Goal: Check status: Check status

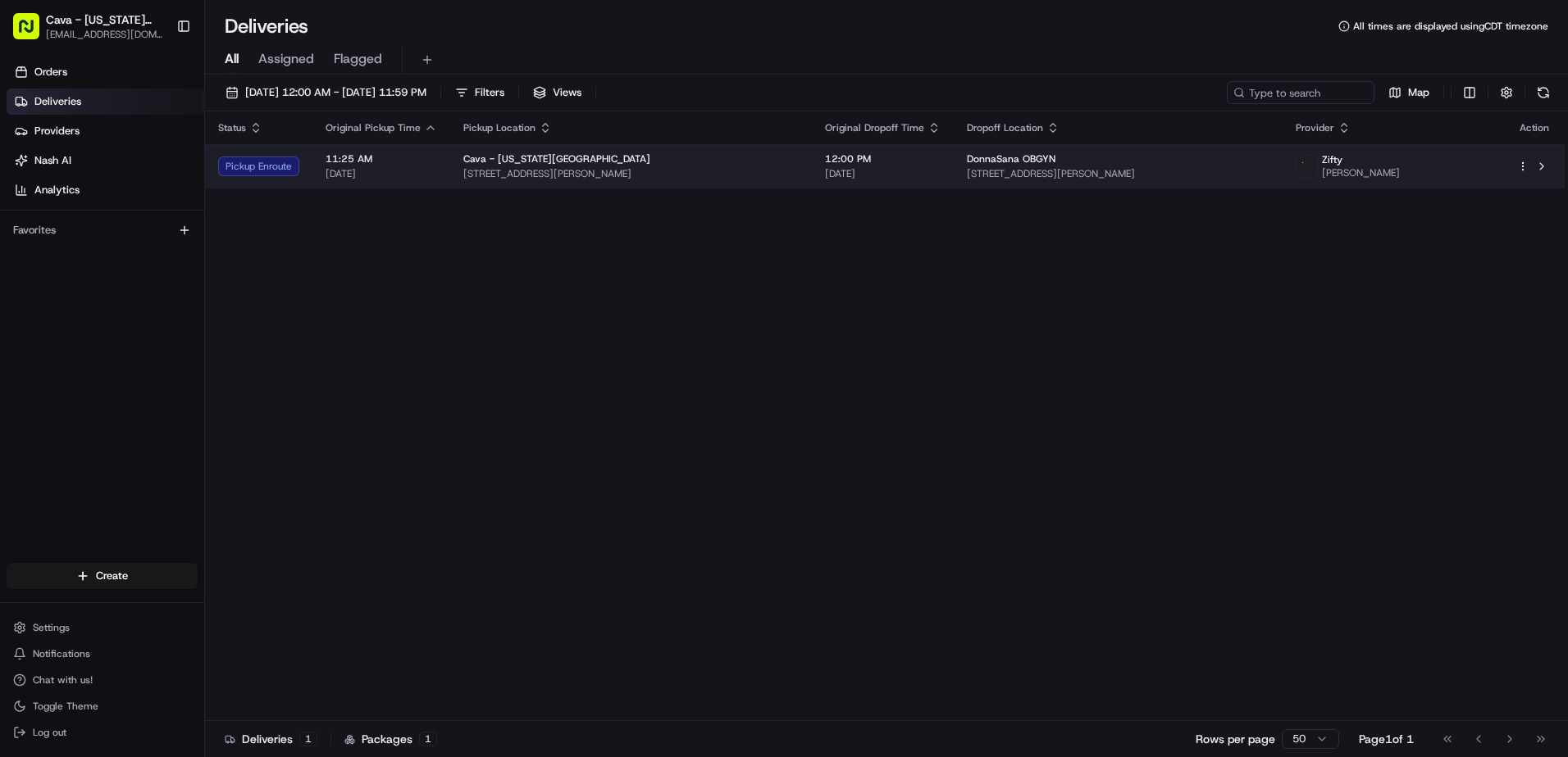
click at [274, 170] on div "Pickup Enroute" at bounding box center [258, 166] width 81 height 20
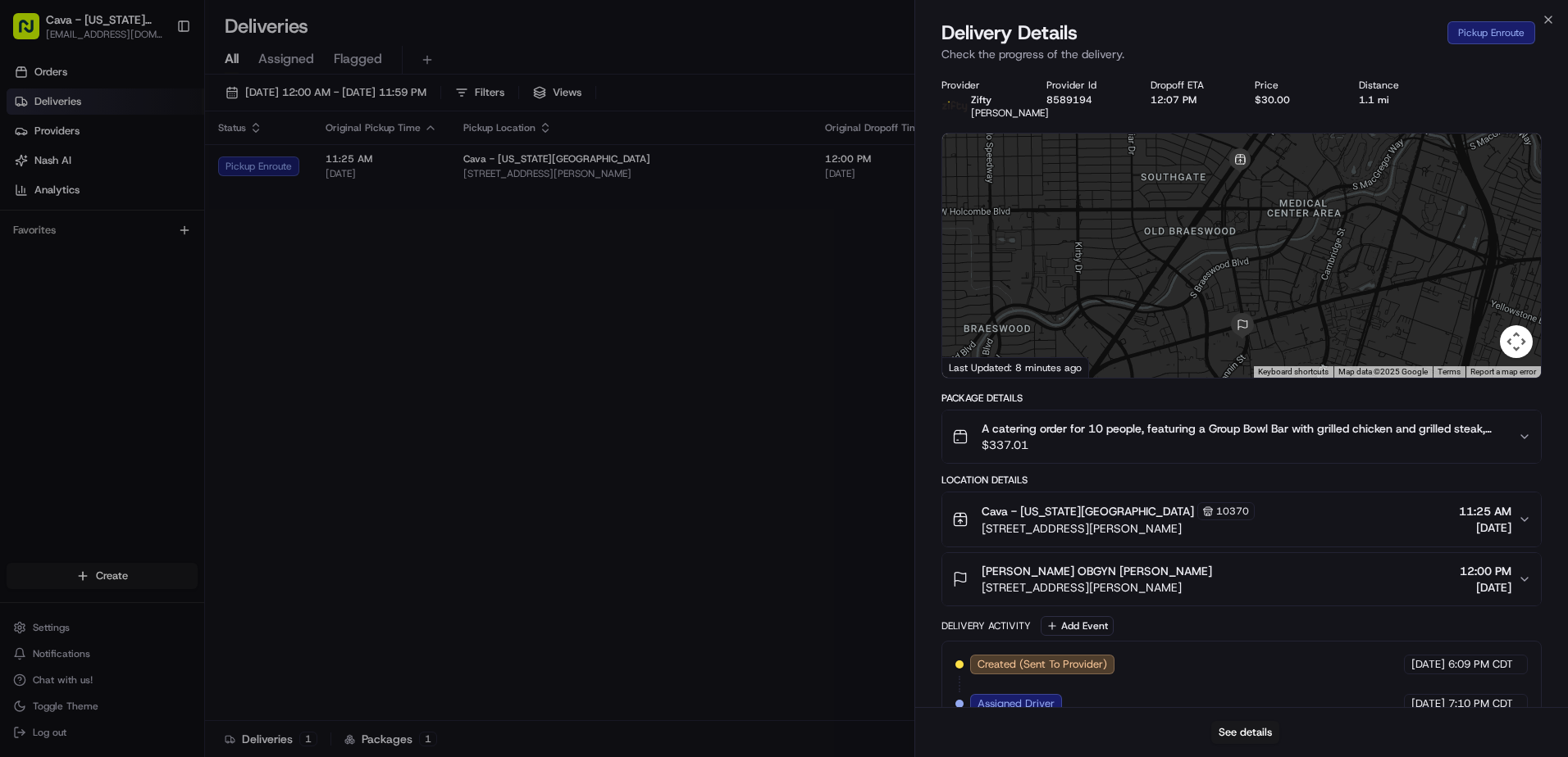
click at [1093, 672] on span "Created (Sent To Provider)" at bounding box center [1042, 665] width 129 height 15
click at [1247, 731] on button "See details" at bounding box center [1245, 732] width 68 height 23
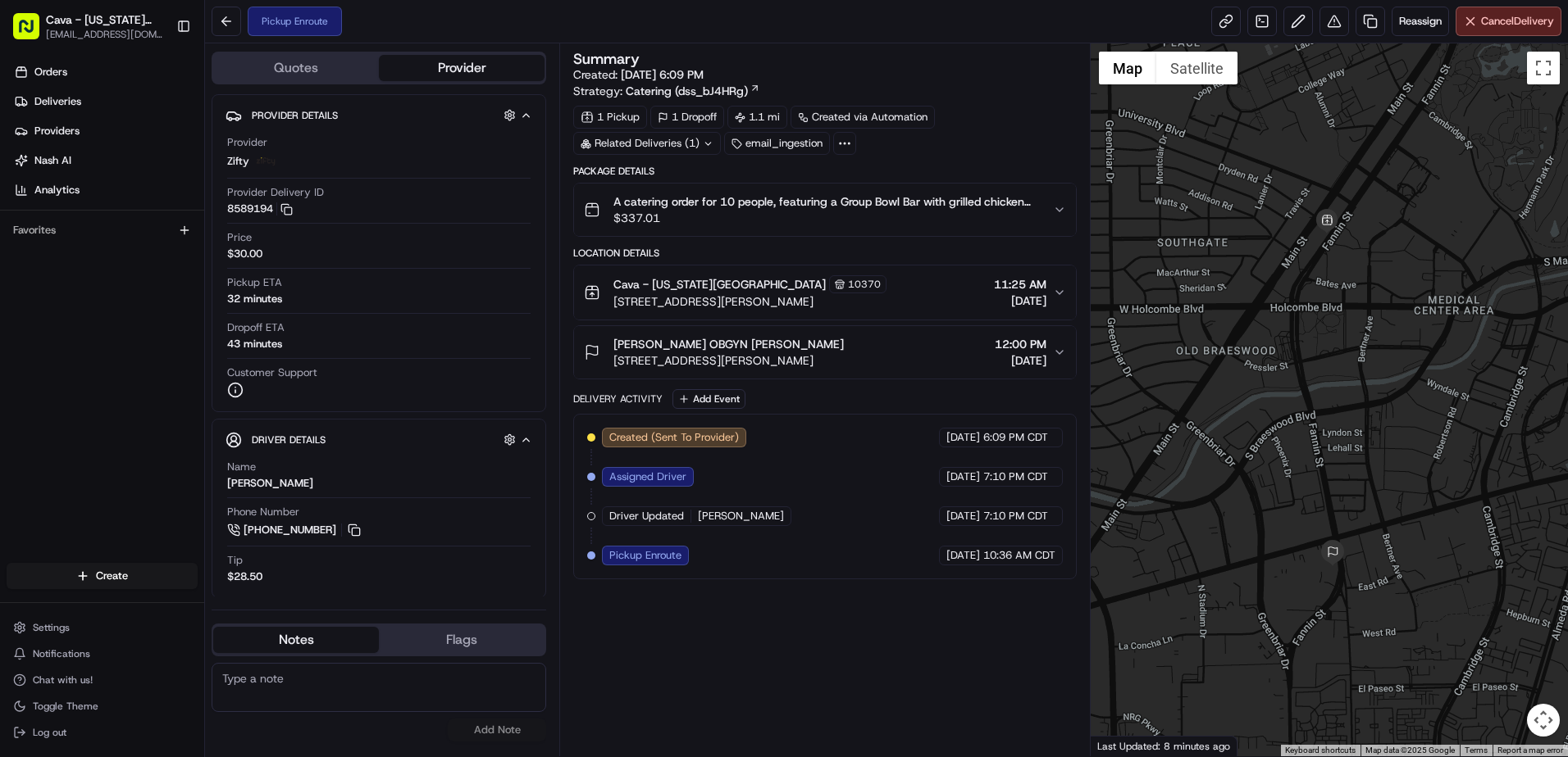
click at [686, 477] on div "Assigned Driver" at bounding box center [647, 476] width 92 height 20
click at [673, 554] on span "Pickup Enroute" at bounding box center [645, 555] width 72 height 15
click at [69, 72] on link "Orders" at bounding box center [105, 72] width 198 height 27
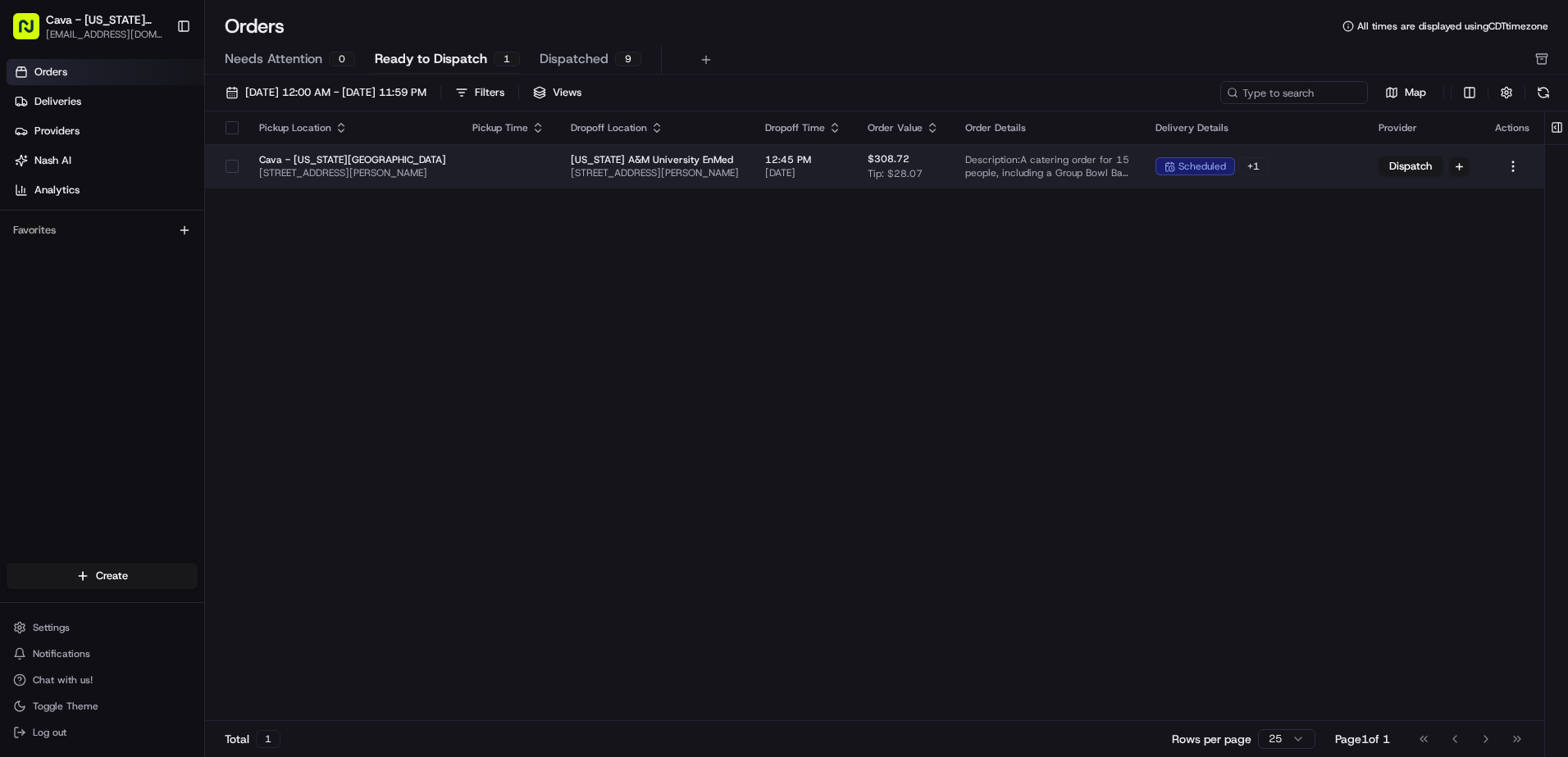
click at [481, 159] on td at bounding box center [508, 167] width 98 height 44
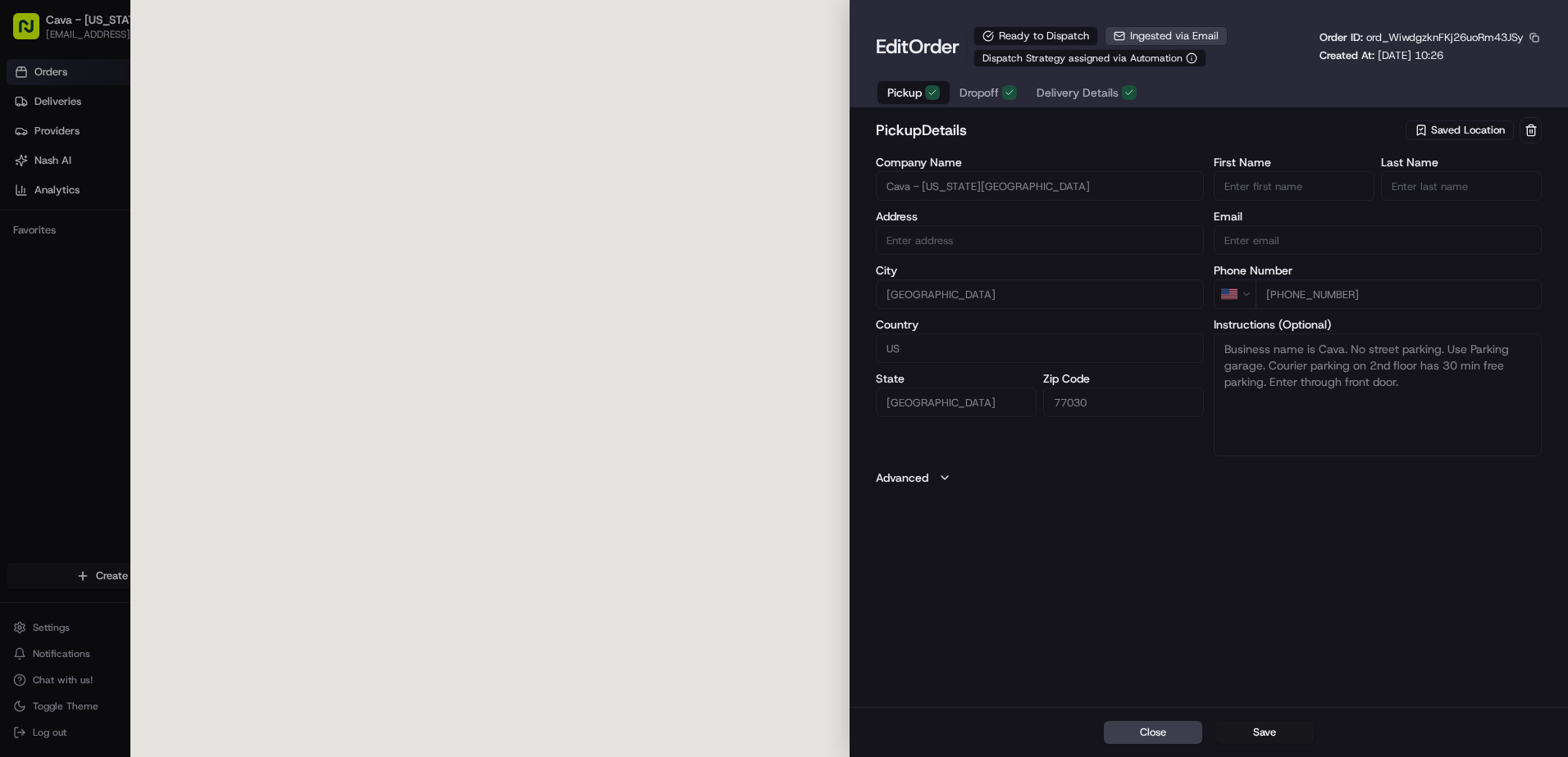
type input "[STREET_ADDRESS][PERSON_NAME]"
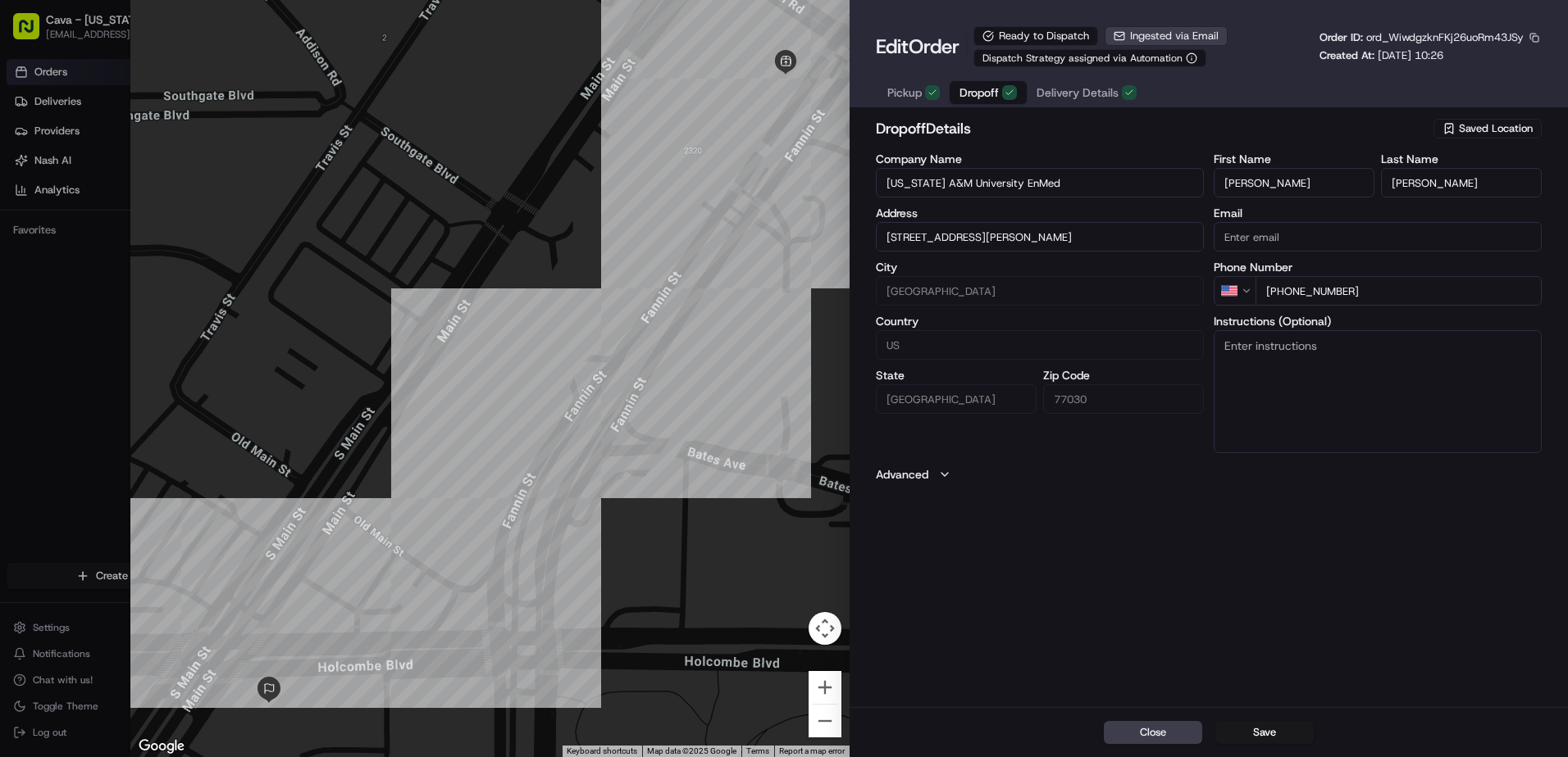
click at [994, 103] on button "Dropoff" at bounding box center [989, 92] width 77 height 23
type input "[STREET_ADDRESS][PERSON_NAME]"
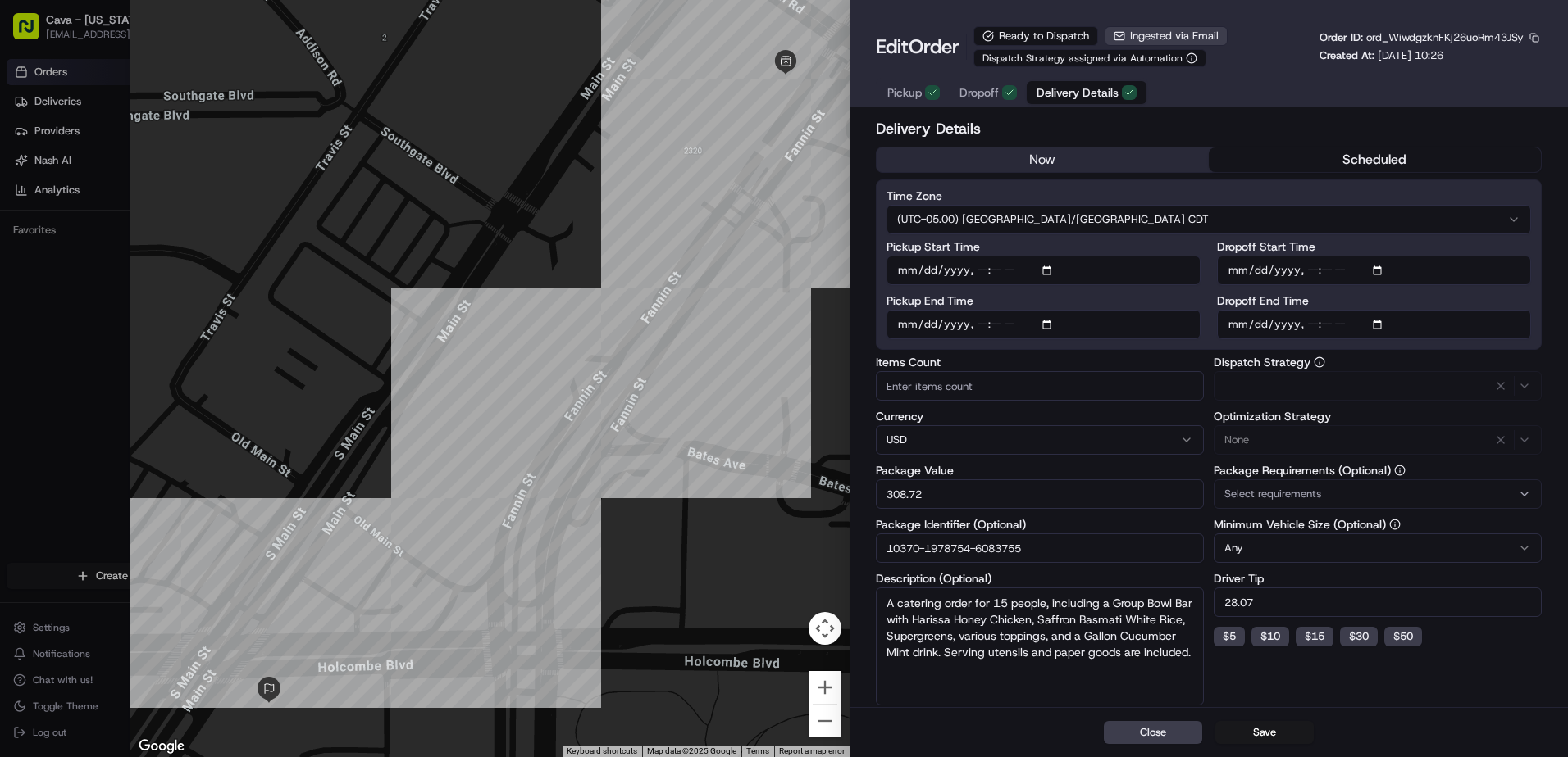
click at [1061, 95] on span "Delivery Details" at bounding box center [1078, 92] width 82 height 16
click at [915, 98] on span "Pickup" at bounding box center [905, 92] width 34 height 16
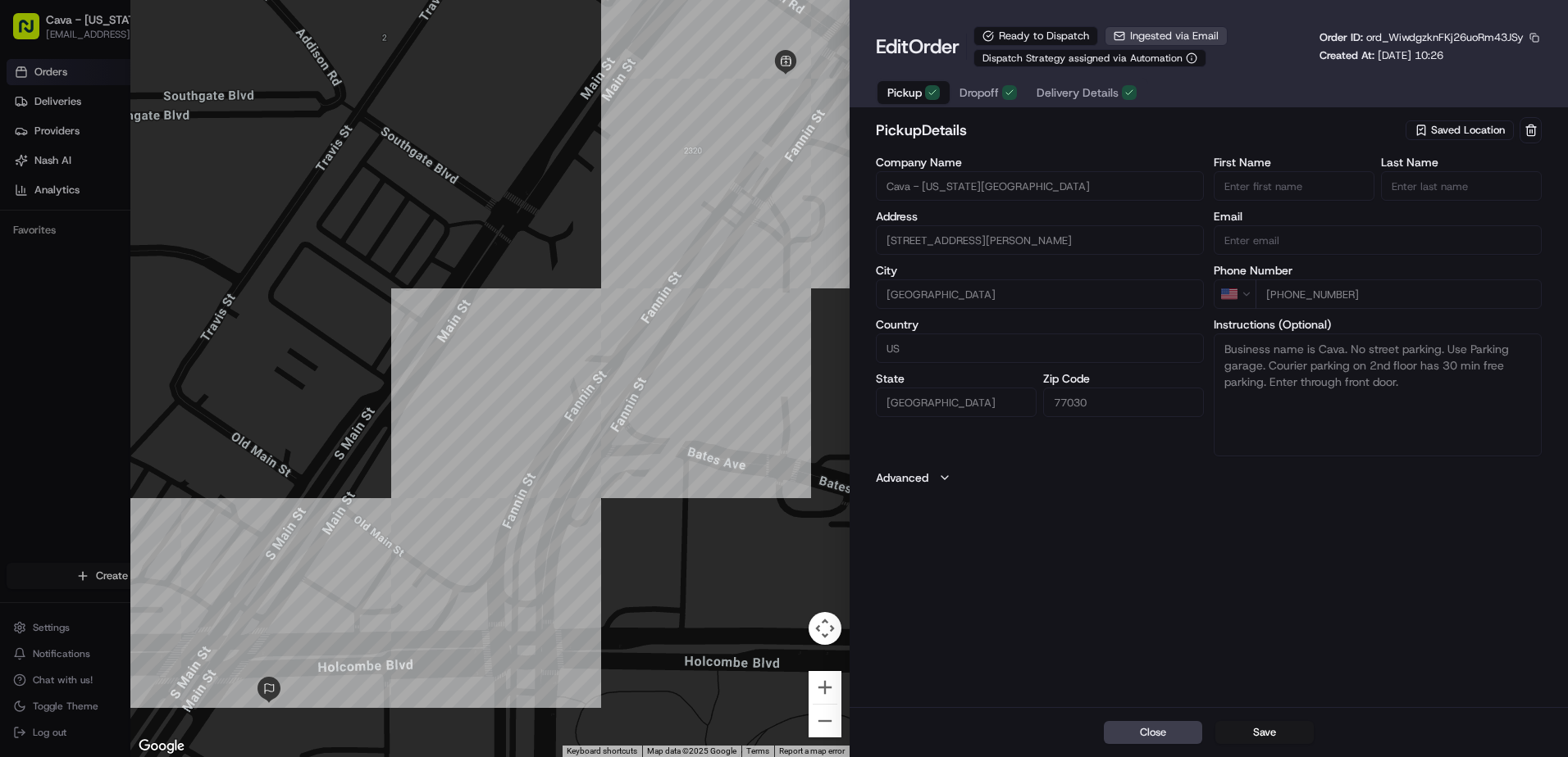
type input "+1"
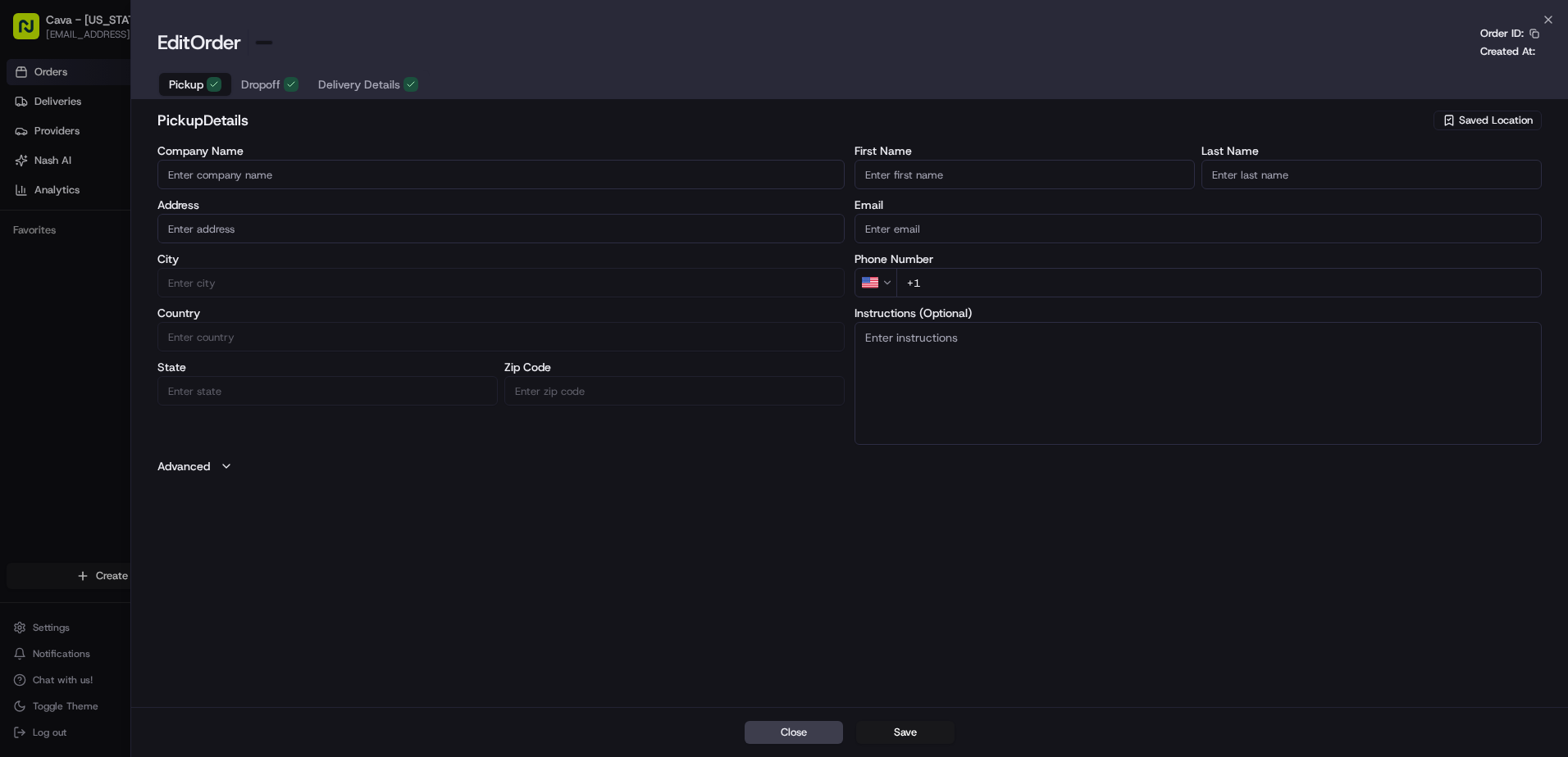
click at [33, 416] on div at bounding box center [784, 378] width 1568 height 757
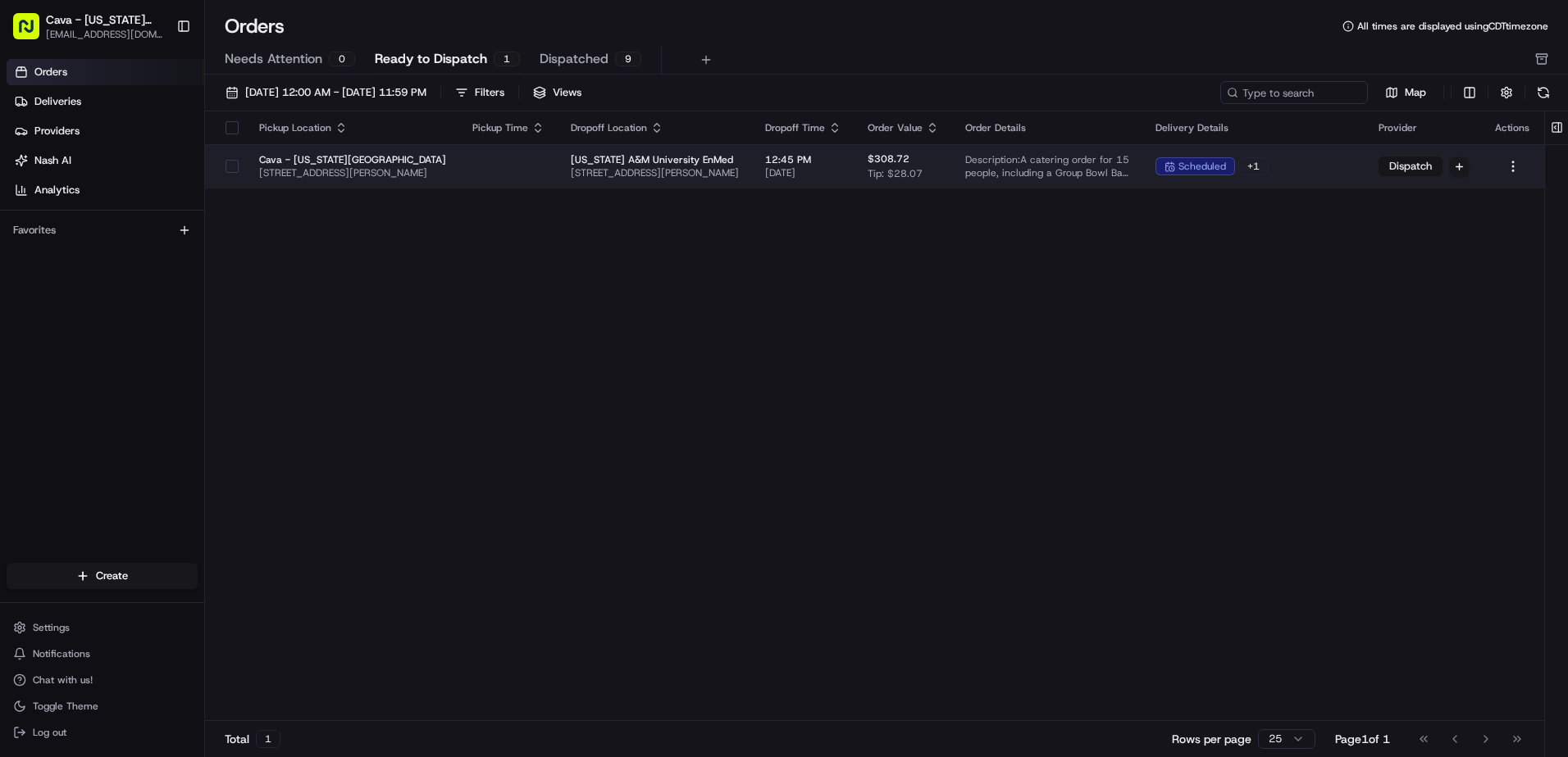
click at [1414, 163] on button "Dispatch" at bounding box center [1411, 166] width 64 height 20
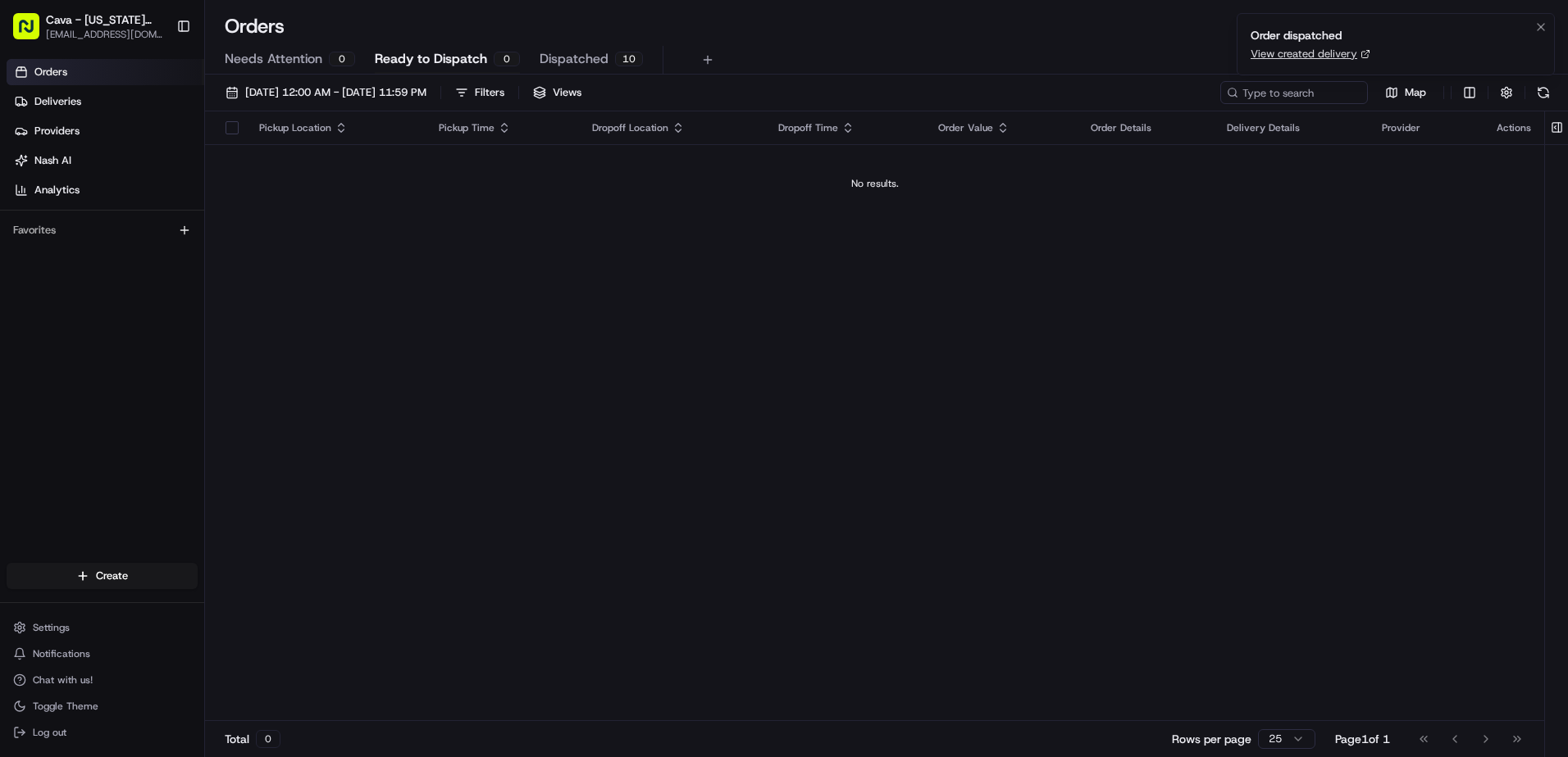
click at [1302, 35] on div "Order dispatched" at bounding box center [1310, 35] width 120 height 16
click at [1535, 26] on icon "Notifications (F8)" at bounding box center [1541, 27] width 13 height 13
click at [305, 89] on span "[DATE] 12:00 AM - [DATE] 11:59 PM" at bounding box center [336, 92] width 181 height 15
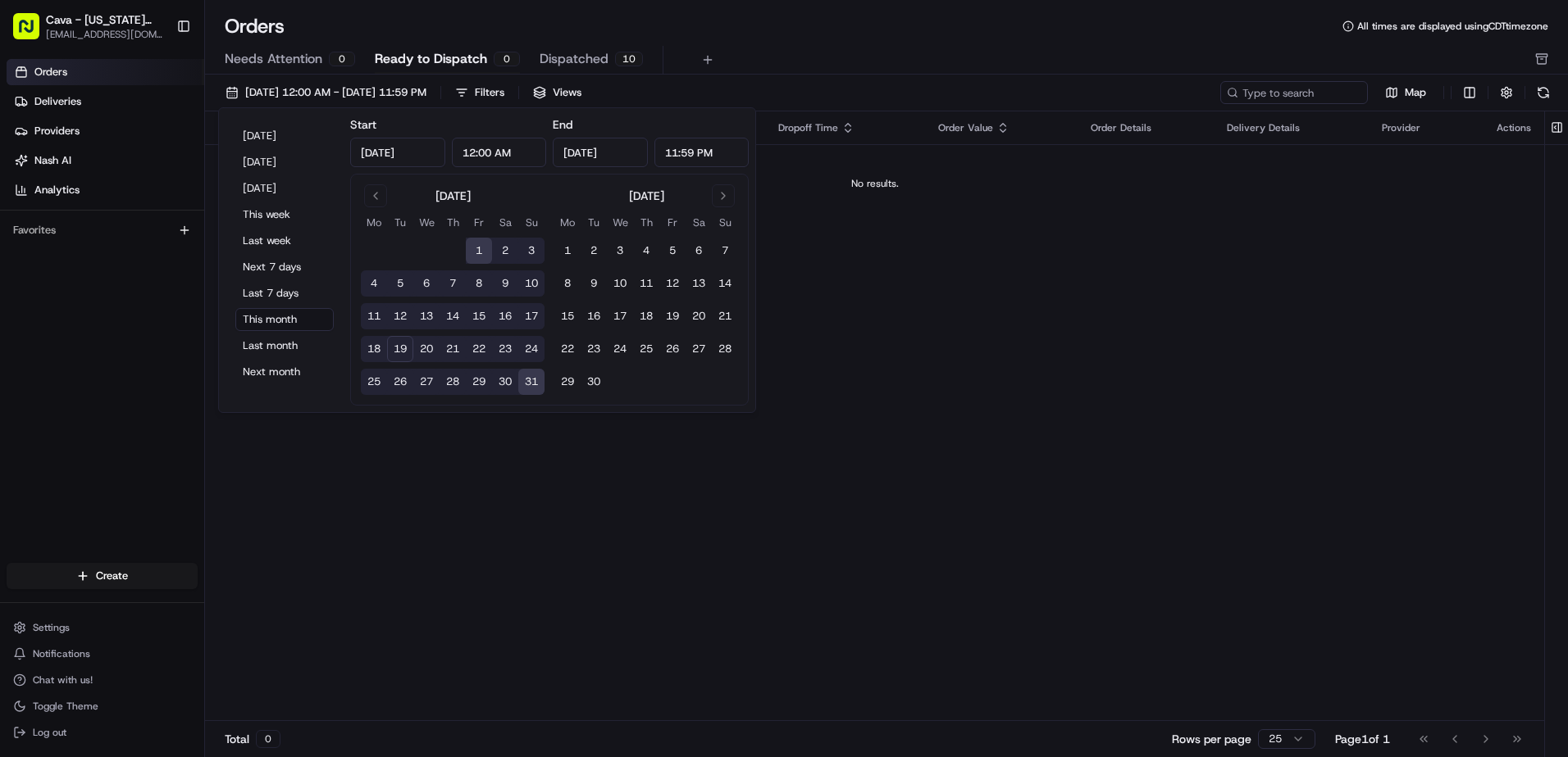
click at [479, 241] on button "1" at bounding box center [478, 251] width 27 height 27
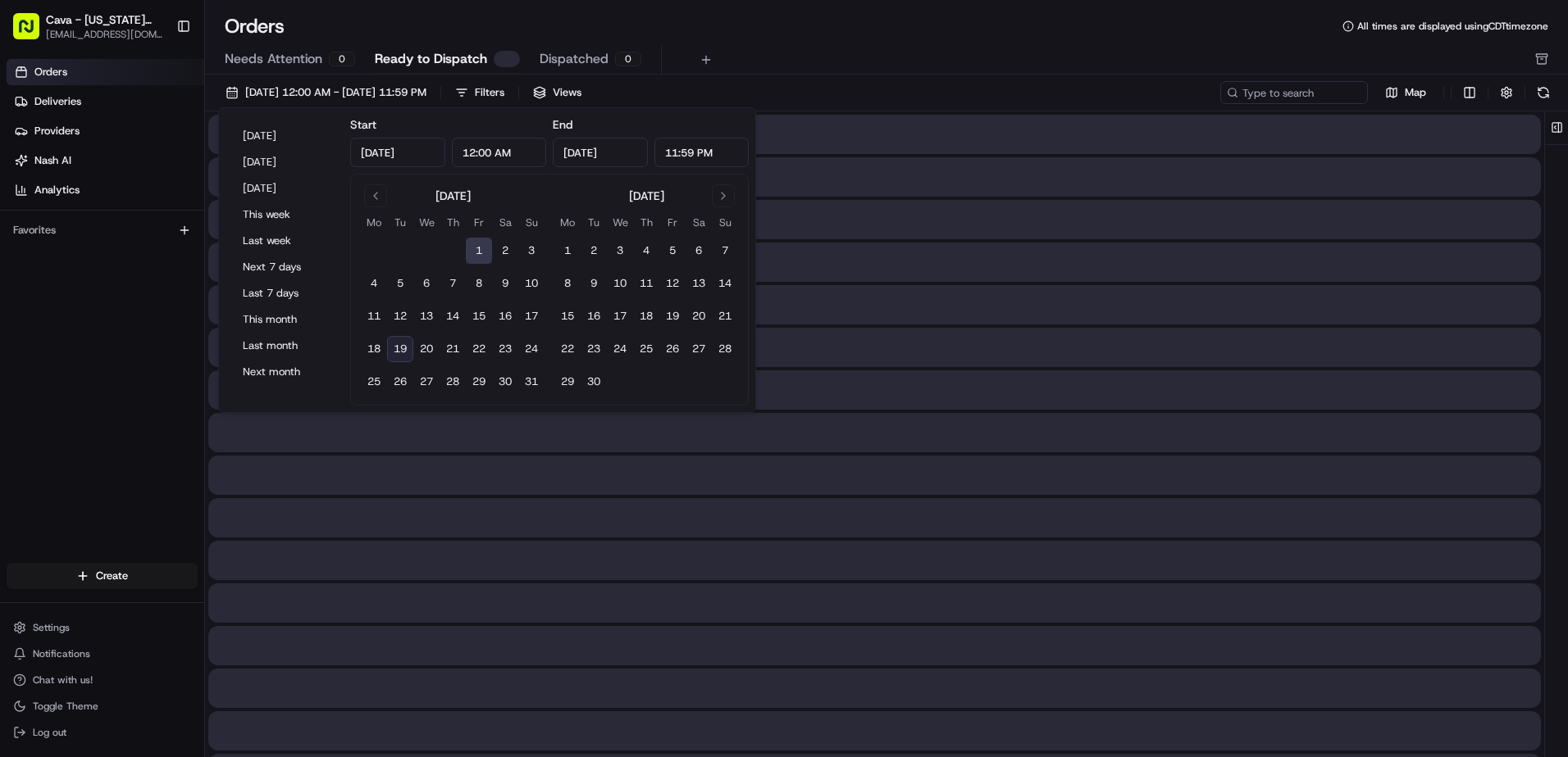
type input "[DATE]"
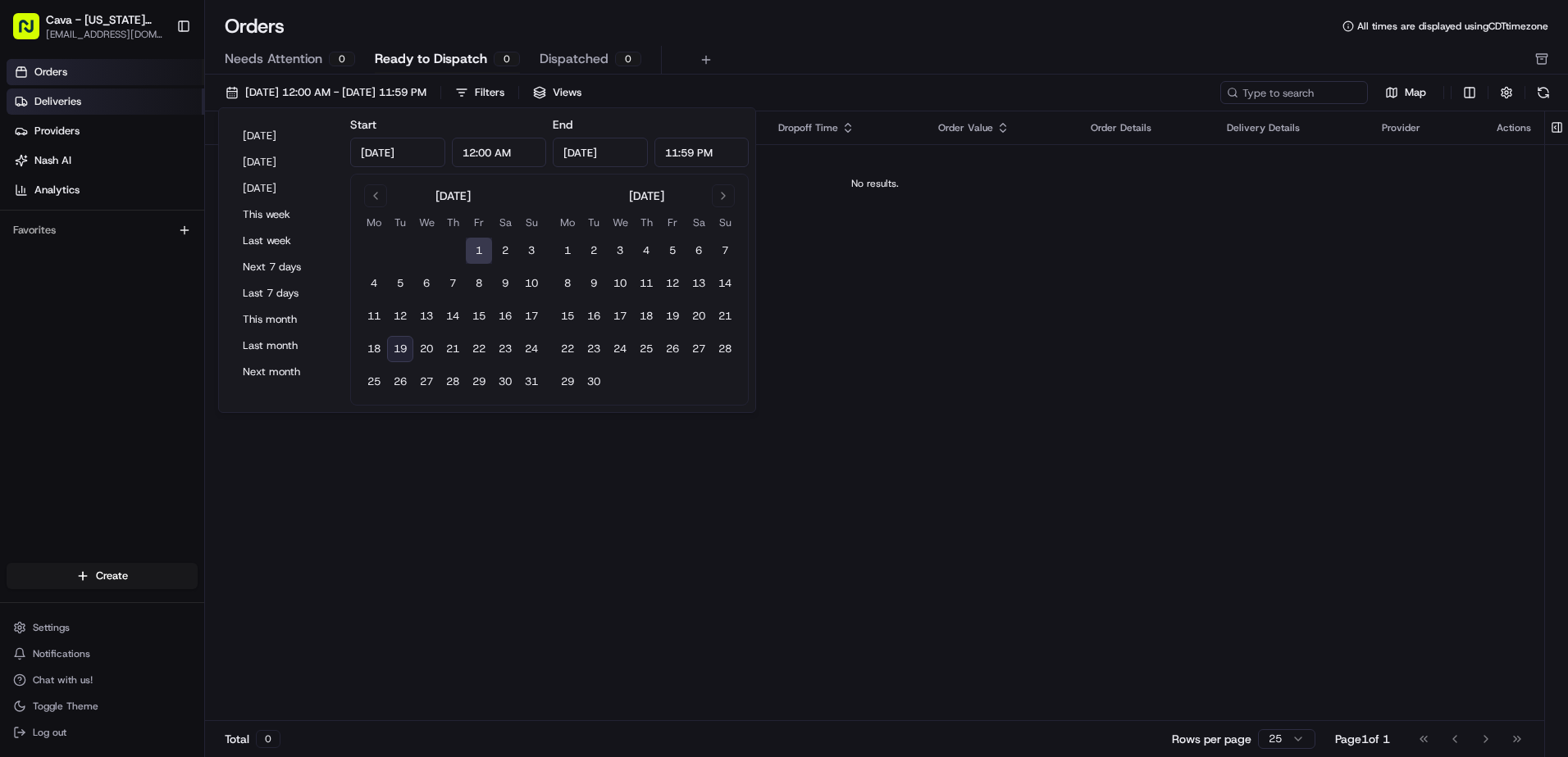
click at [86, 108] on link "Deliveries" at bounding box center [105, 101] width 198 height 27
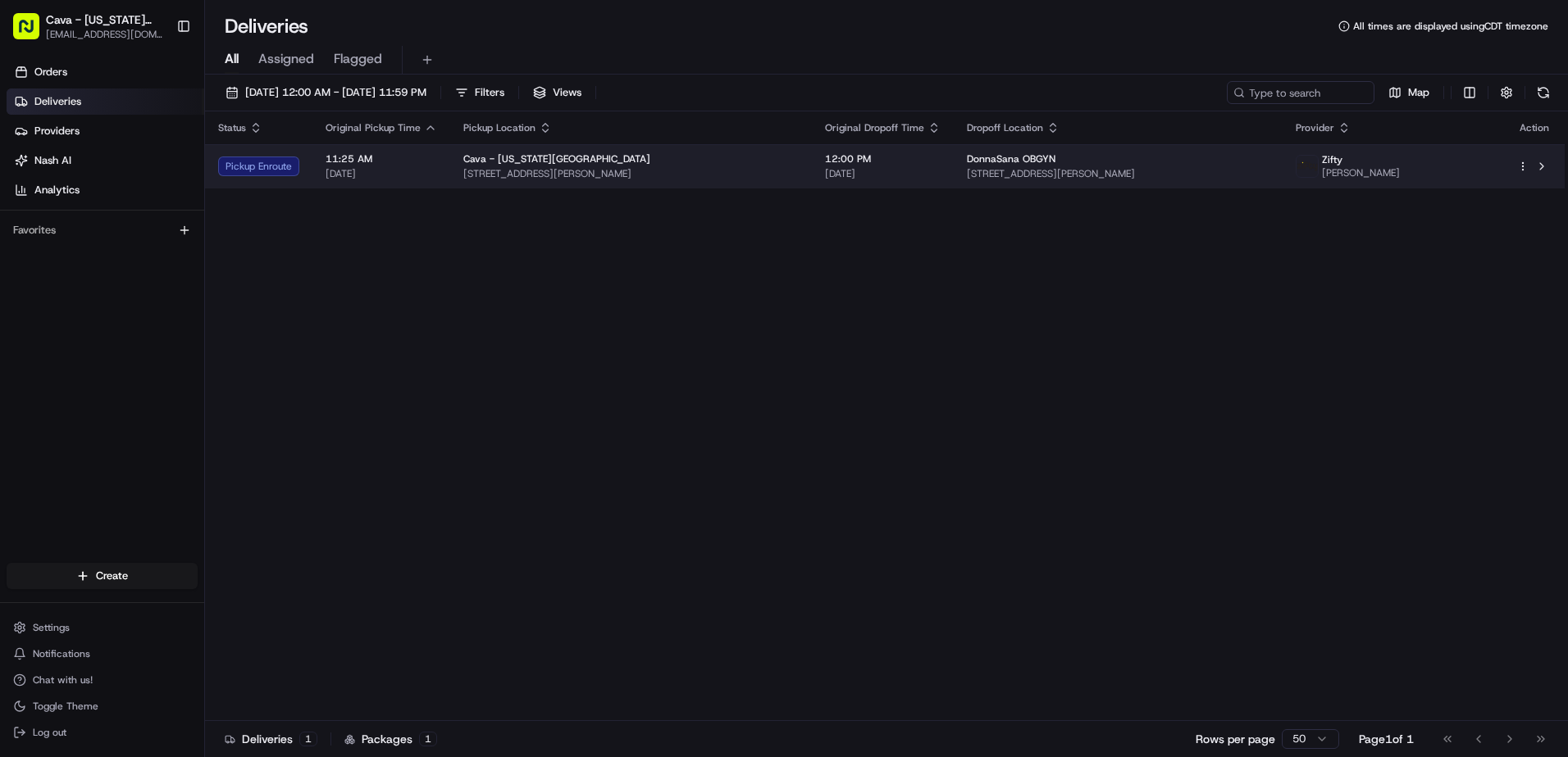
click at [276, 169] on div "Pickup Enroute" at bounding box center [258, 166] width 81 height 20
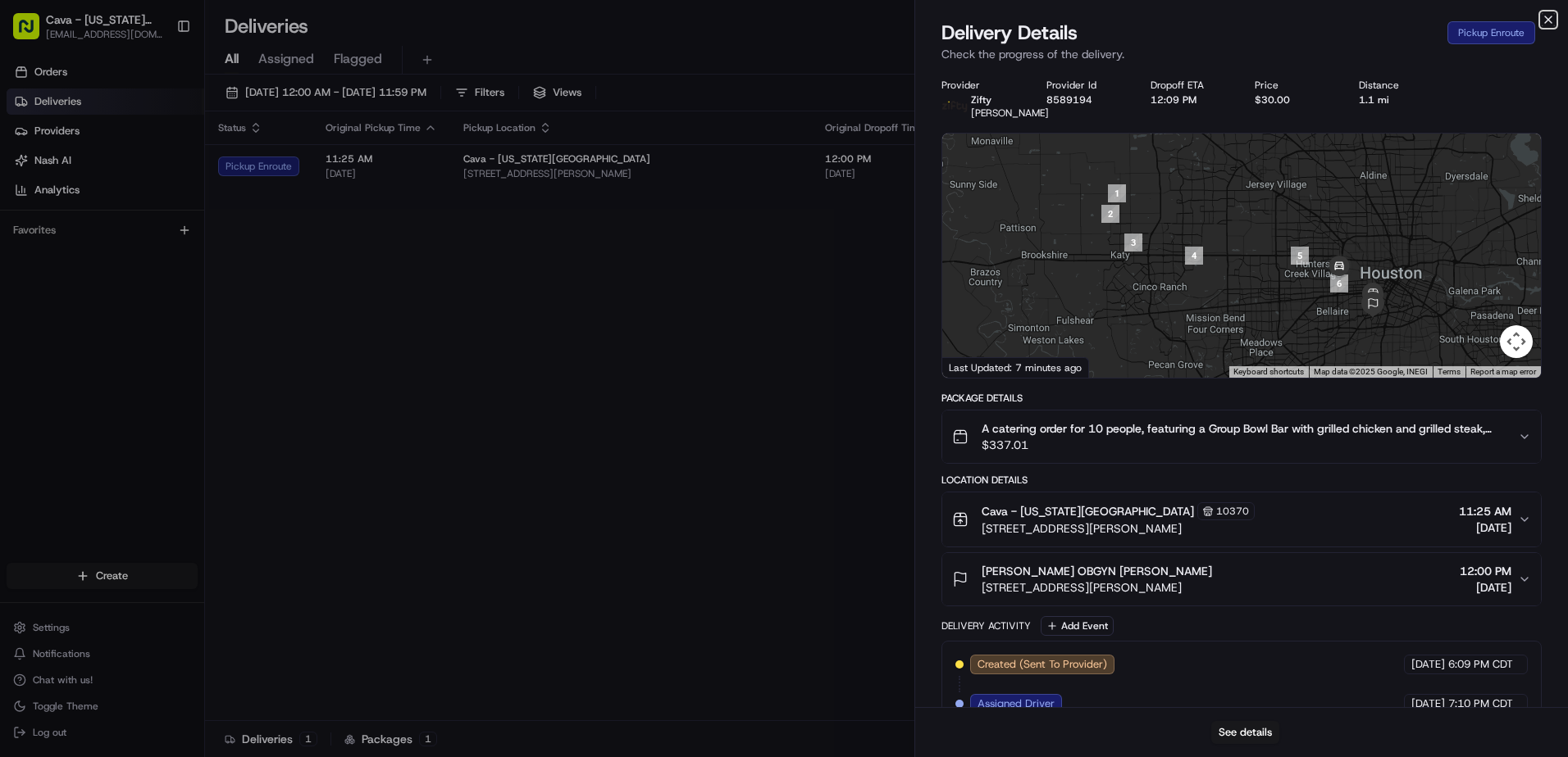
click at [1547, 15] on icon "button" at bounding box center [1547, 19] width 13 height 13
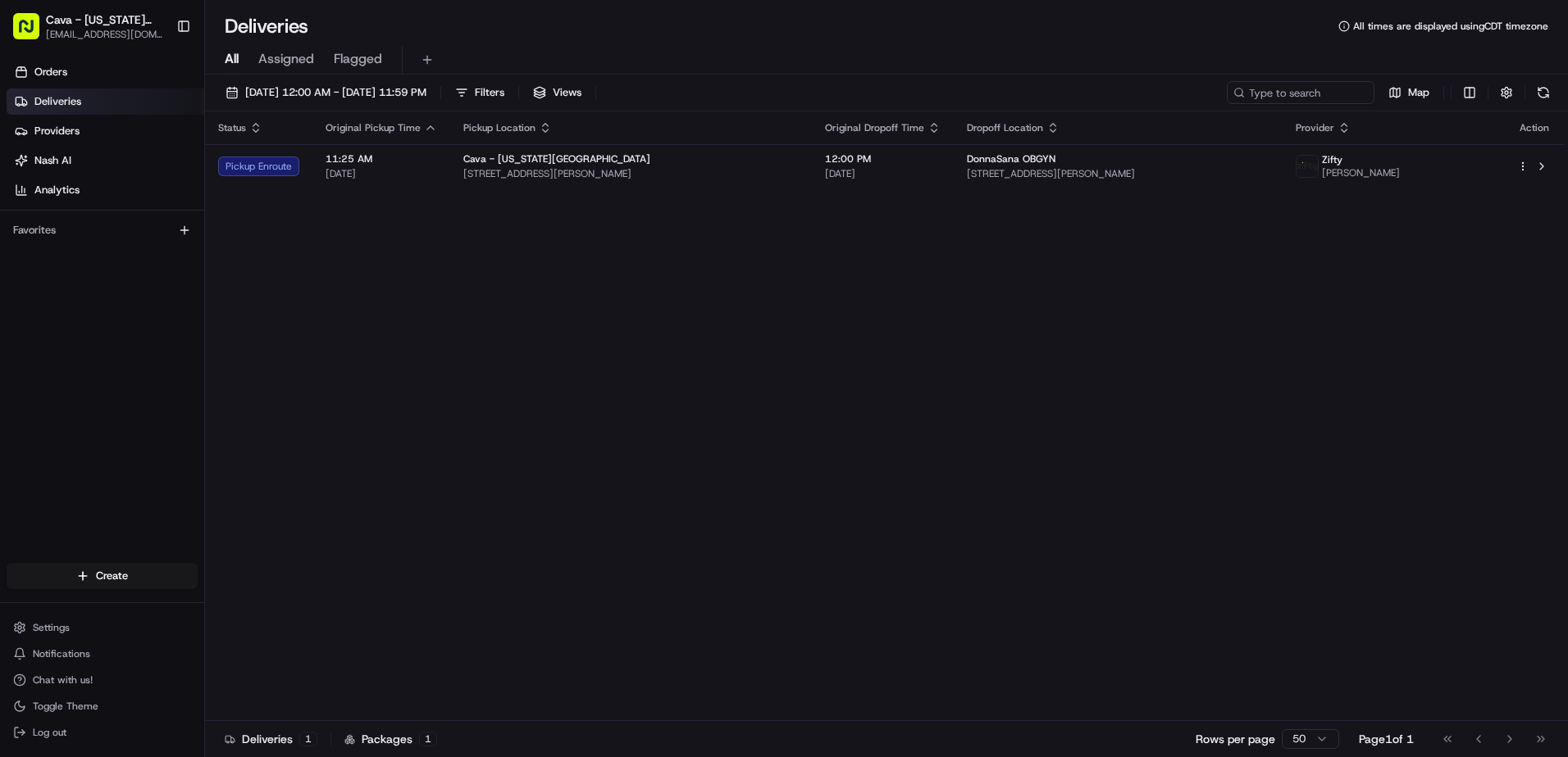
click at [245, 133] on span "Status" at bounding box center [232, 127] width 28 height 13
click at [251, 126] on icon "button" at bounding box center [255, 127] width 13 height 13
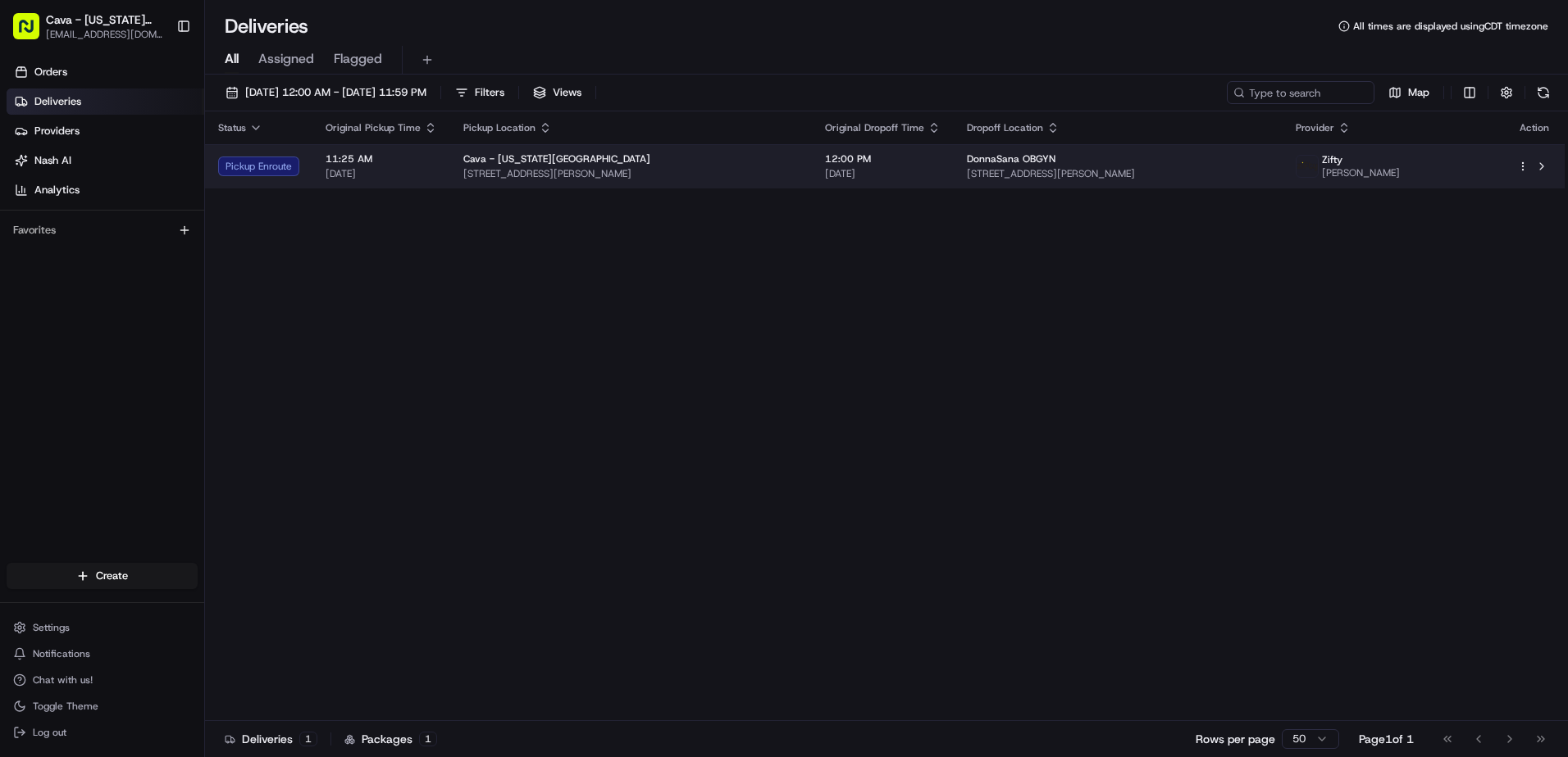
click at [285, 169] on div "Pickup Enroute" at bounding box center [258, 166] width 81 height 20
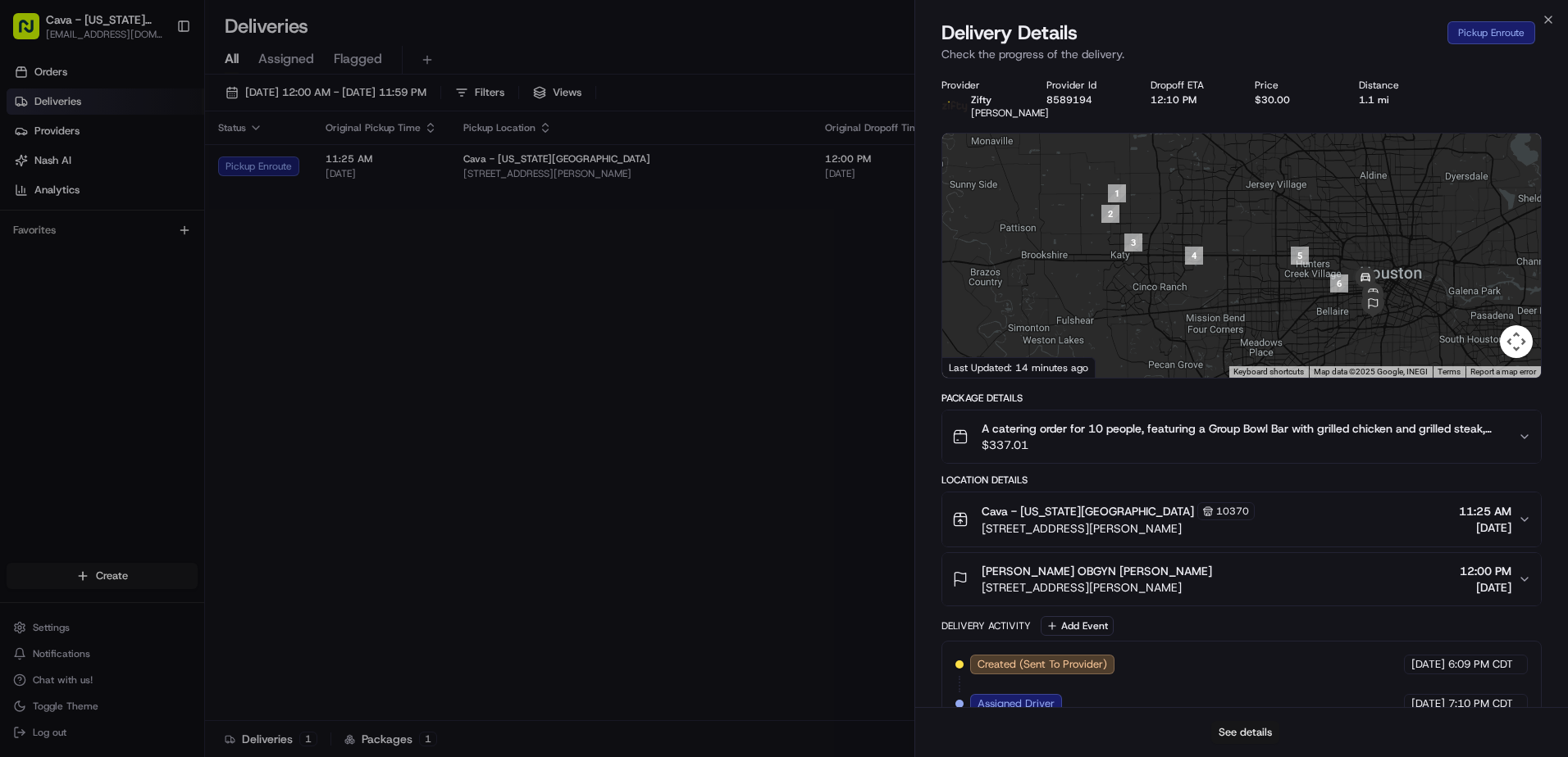
click at [1249, 730] on button "See details" at bounding box center [1245, 732] width 68 height 23
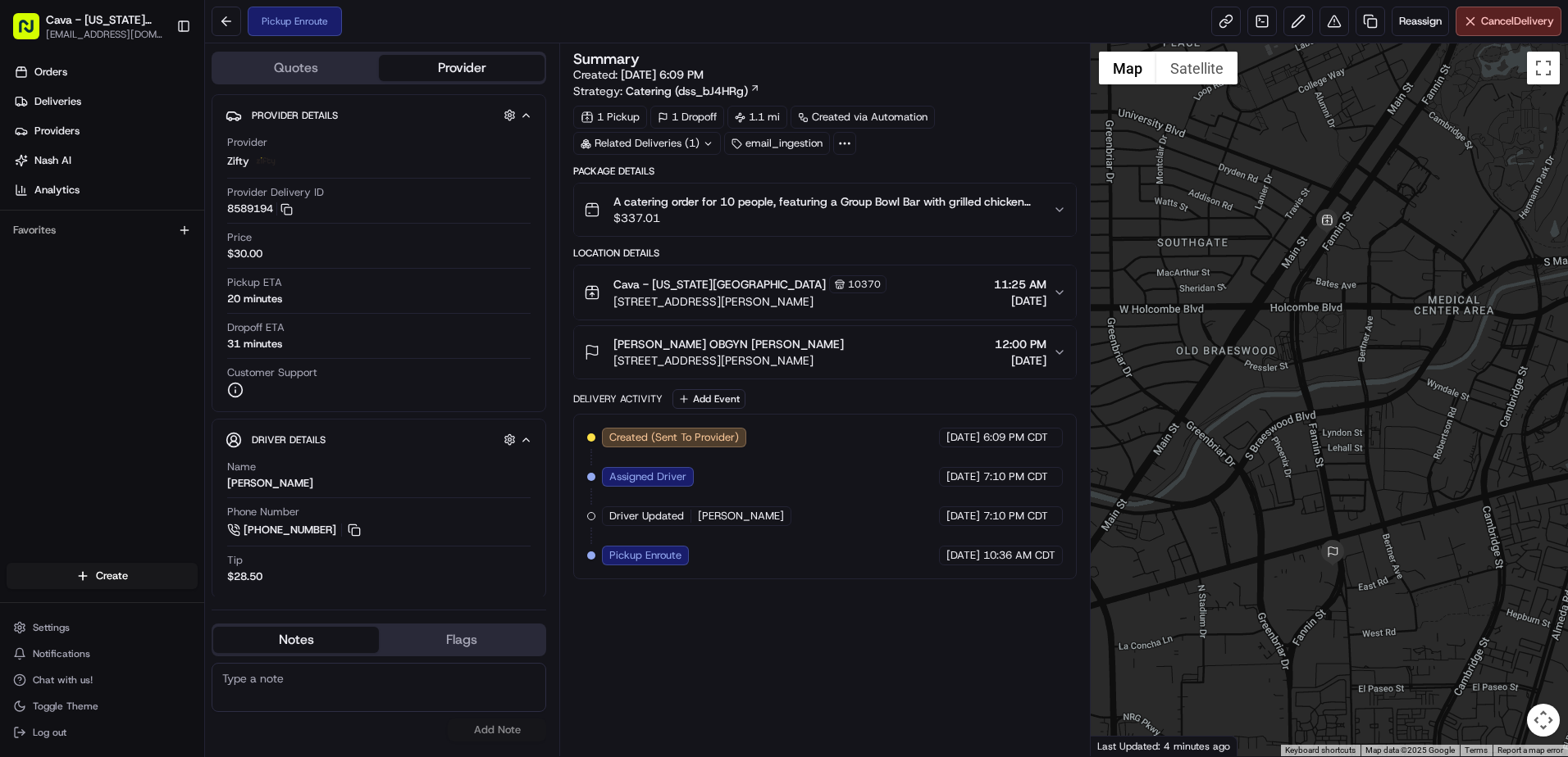
click at [745, 518] on span "[PERSON_NAME]" at bounding box center [740, 516] width 86 height 15
click at [744, 514] on span "[PERSON_NAME]" at bounding box center [740, 516] width 86 height 15
